Goal: Transaction & Acquisition: Purchase product/service

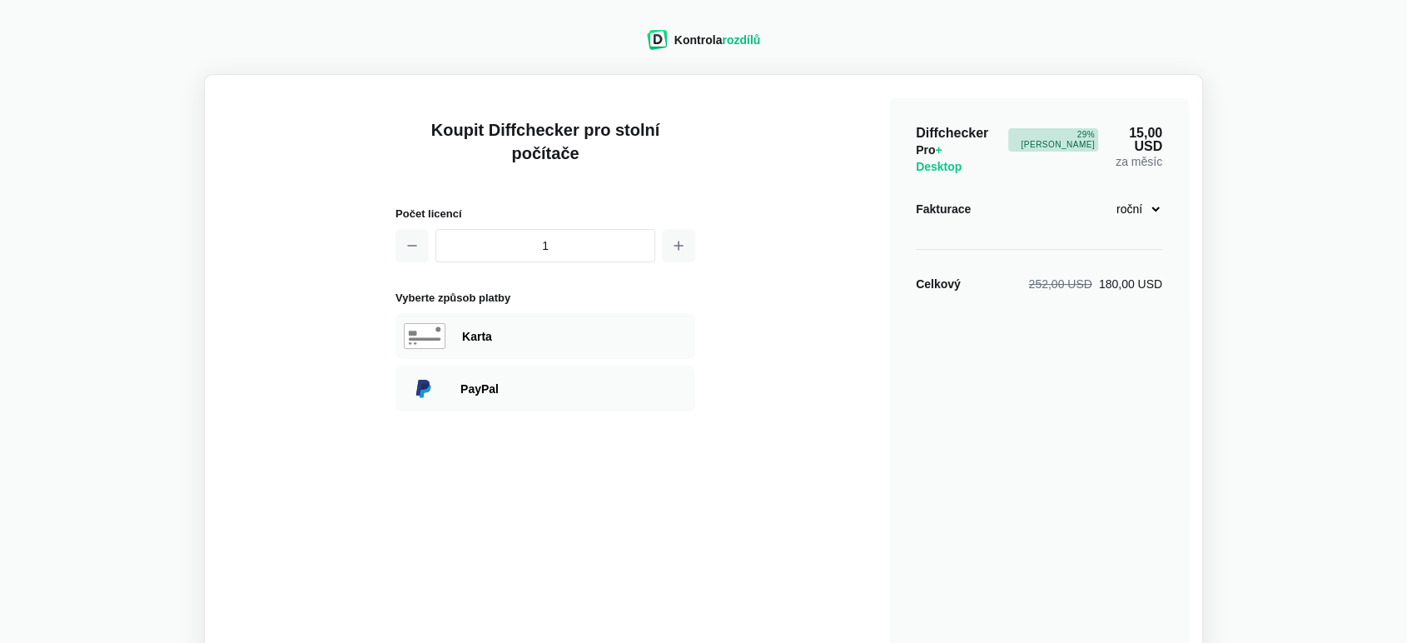
click at [1150, 195] on select "měsíční roční" at bounding box center [1127, 209] width 72 height 28
click at [1092, 195] on select "měsíční roční" at bounding box center [1127, 209] width 72 height 28
click at [1153, 195] on select "měsíční roční" at bounding box center [1127, 209] width 72 height 28
select select "desktop-monthly-21"
click at [1092, 195] on select "měsíční roční" at bounding box center [1127, 209] width 72 height 28
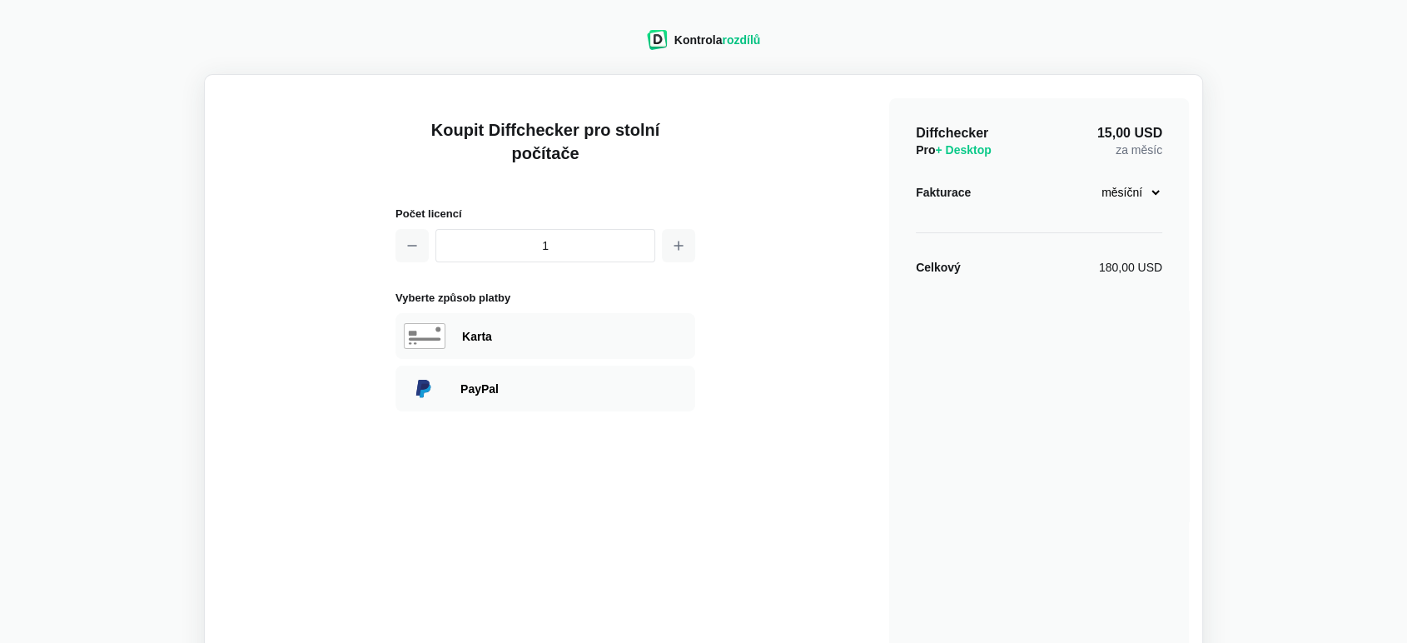
click at [1154, 191] on select "měsíční roční" at bounding box center [1127, 192] width 72 height 28
